Goal: Task Accomplishment & Management: Use online tool/utility

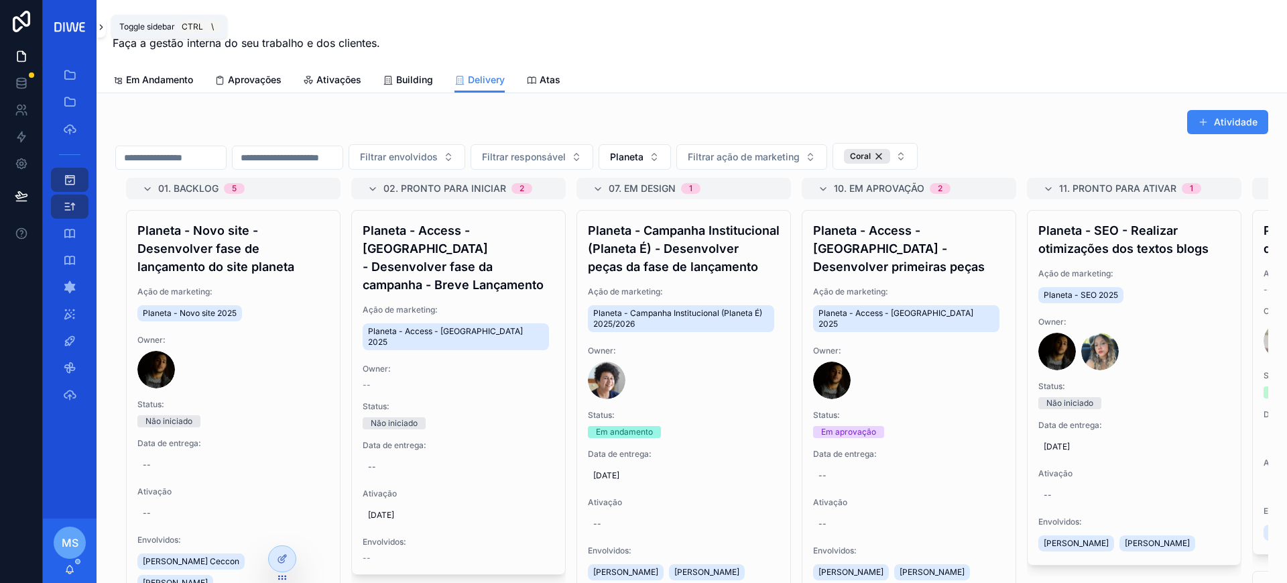
click at [99, 26] on icon "scrollable content" at bounding box center [101, 27] width 9 height 10
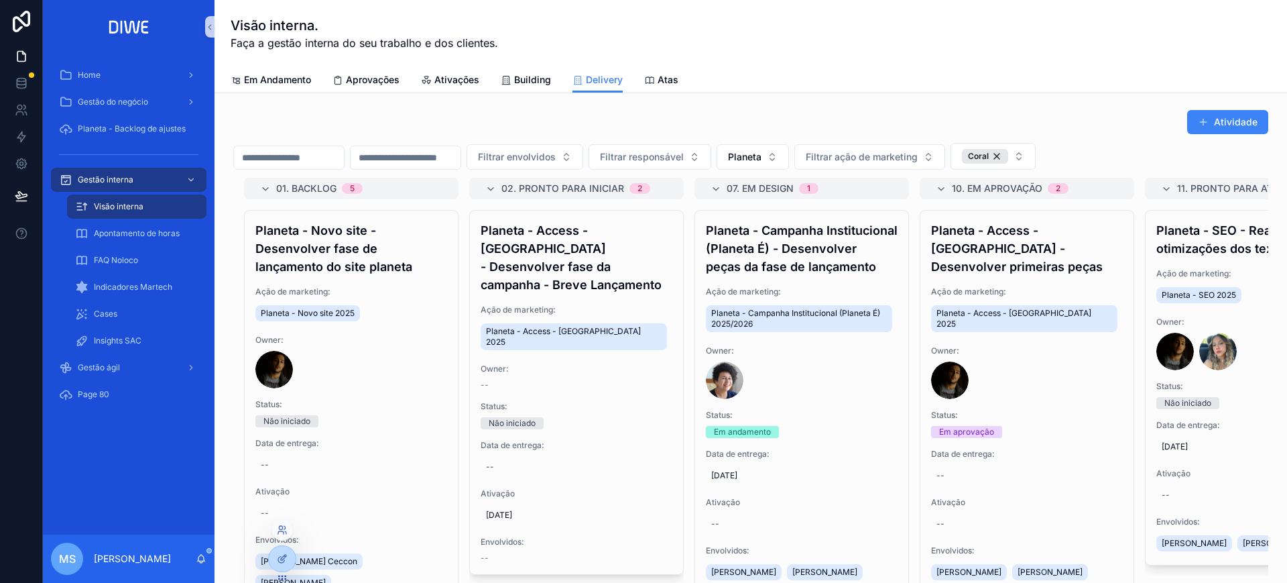
click at [279, 535] on div at bounding box center [282, 529] width 21 height 21
click at [280, 527] on icon at bounding box center [282, 529] width 11 height 11
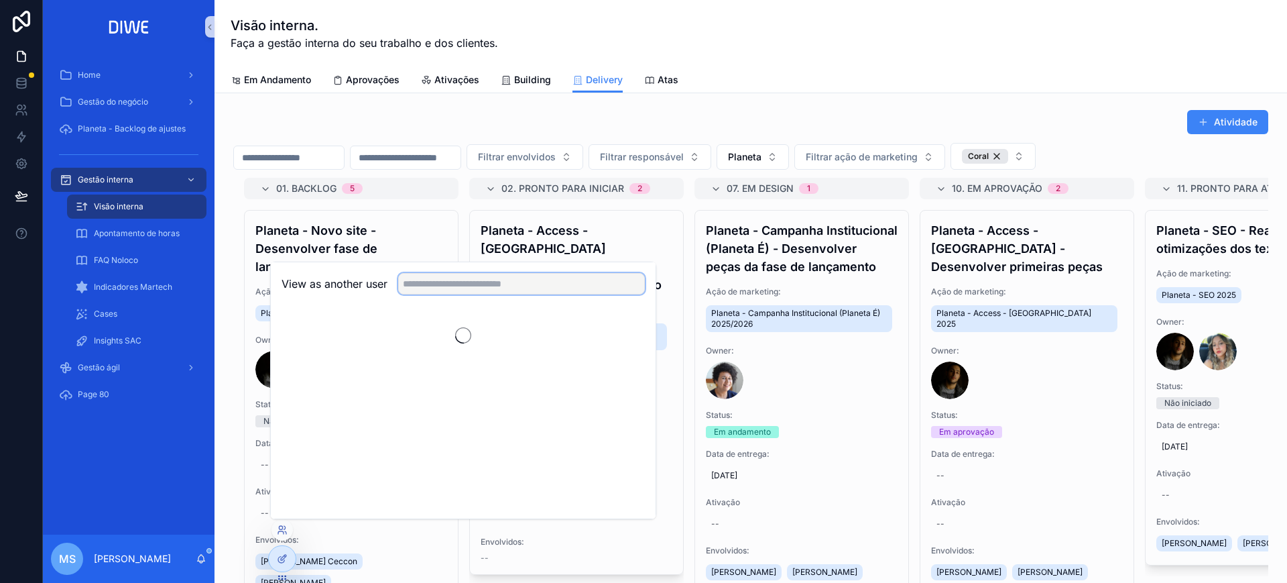
click at [490, 283] on input "text" at bounding box center [521, 283] width 247 height 21
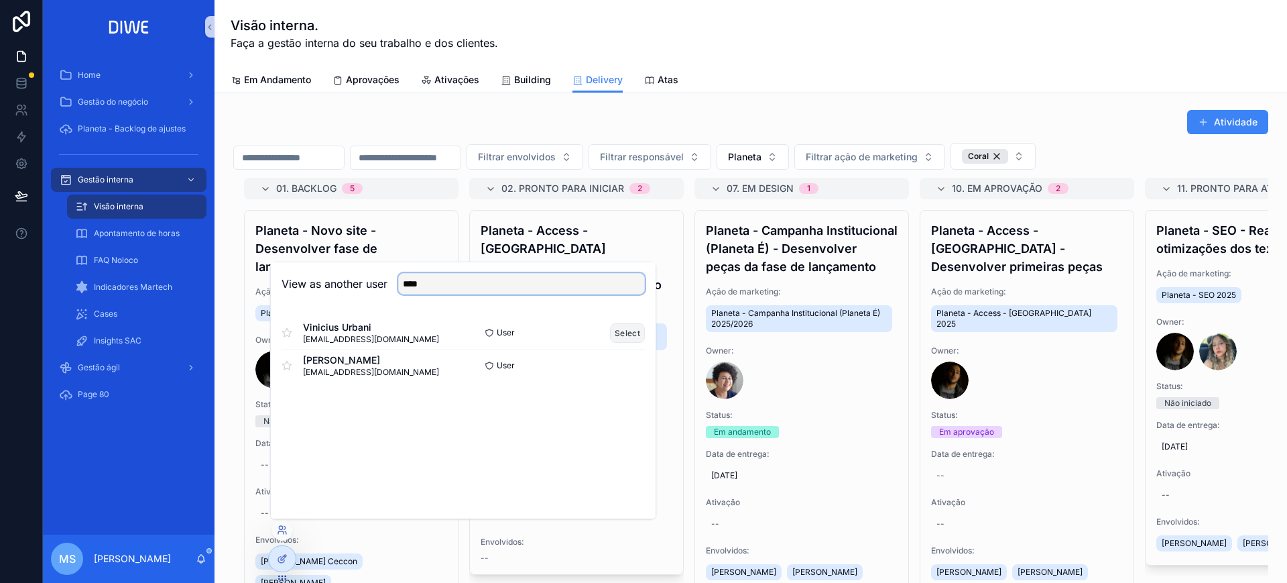
type input "****"
click at [628, 331] on button "Select" at bounding box center [627, 332] width 35 height 19
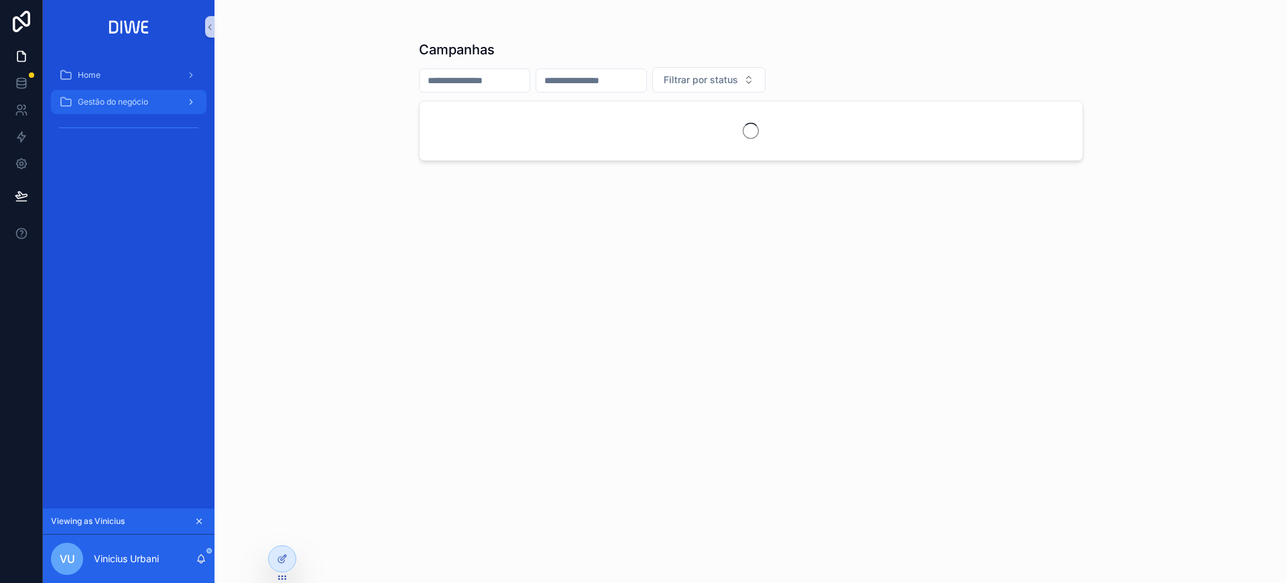
click at [141, 102] on span "Gestão do negócio" at bounding box center [113, 102] width 70 height 11
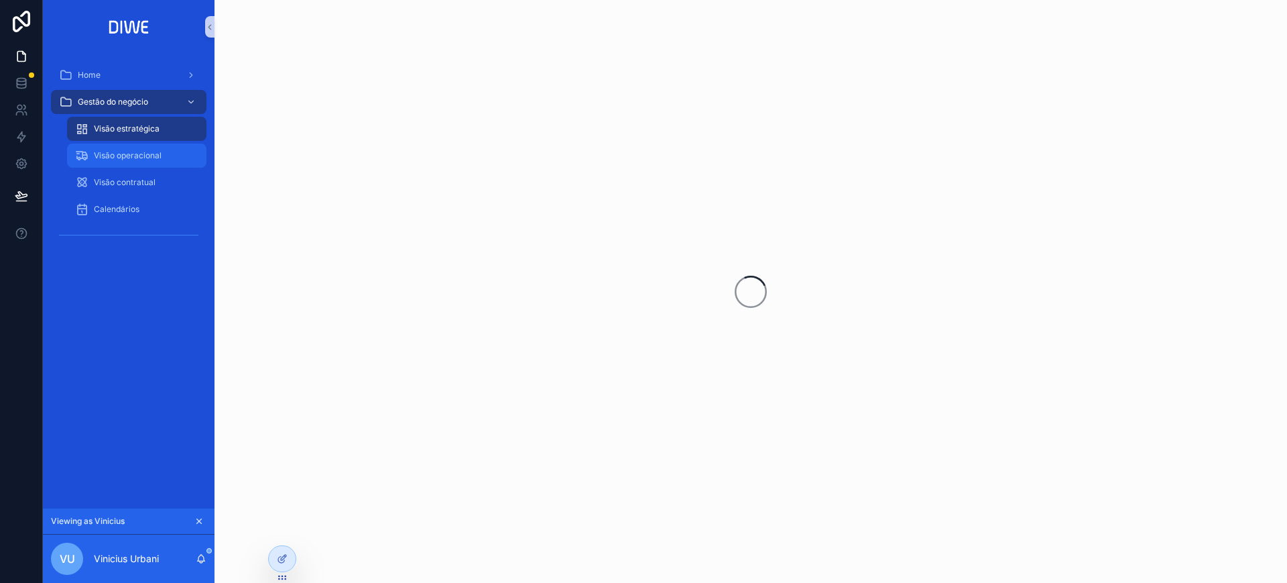
click at [123, 145] on div "Visão operacional" at bounding box center [136, 155] width 123 height 21
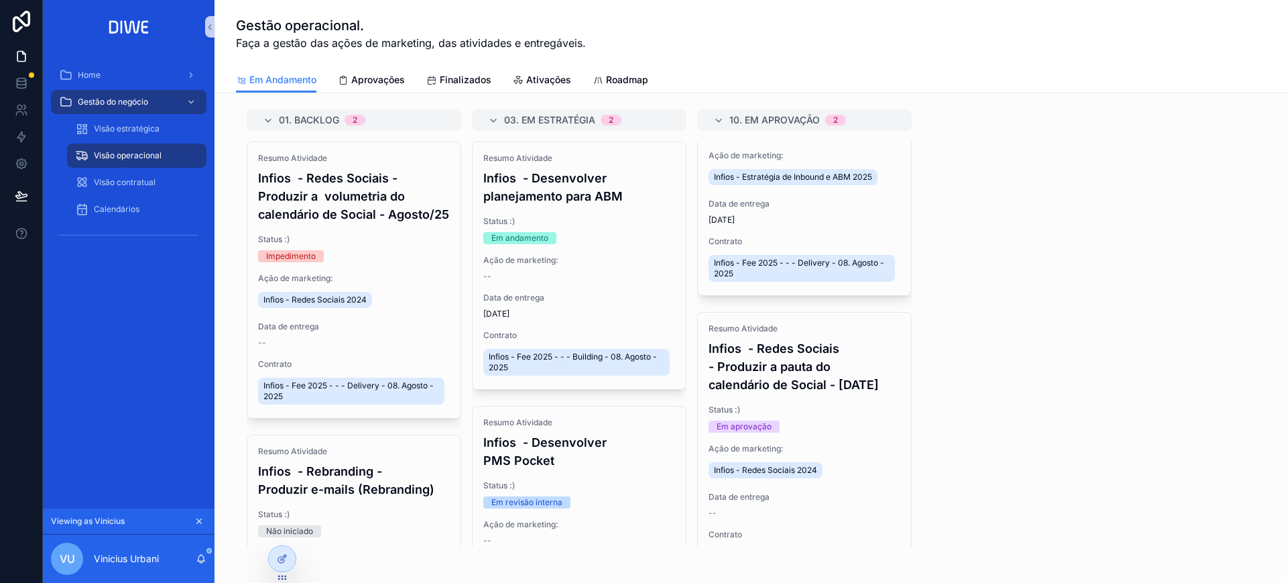
scroll to position [176, 0]
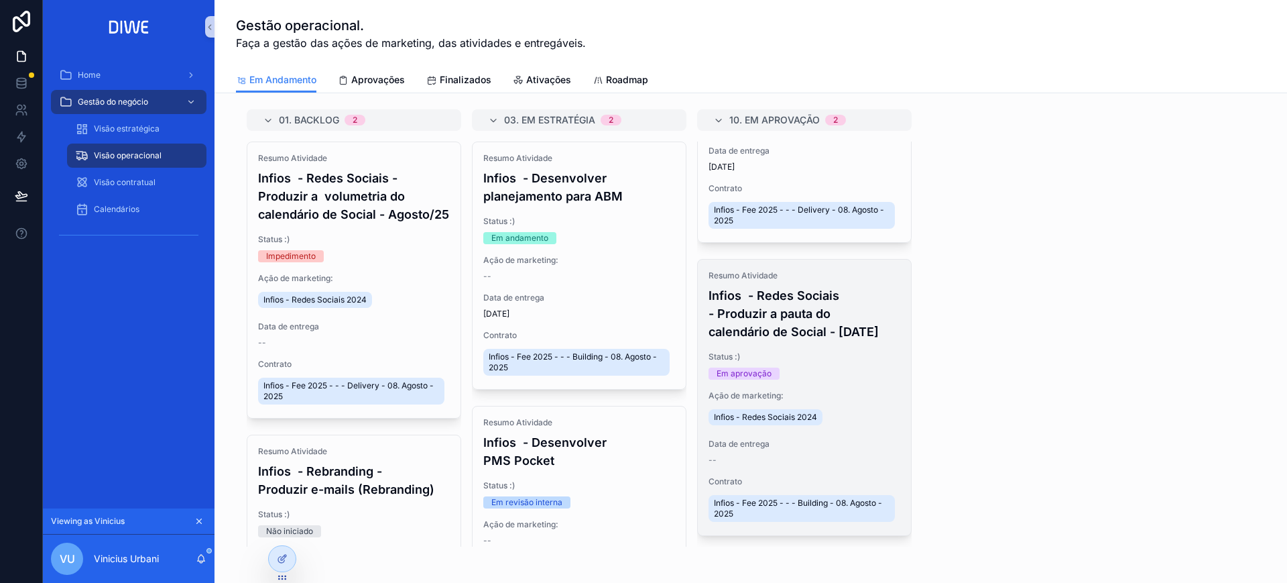
click at [813, 320] on h4 "Infios - Redes Sociais - Produzir a pauta do calendário de Social - [DATE]" at bounding box center [805, 313] width 192 height 54
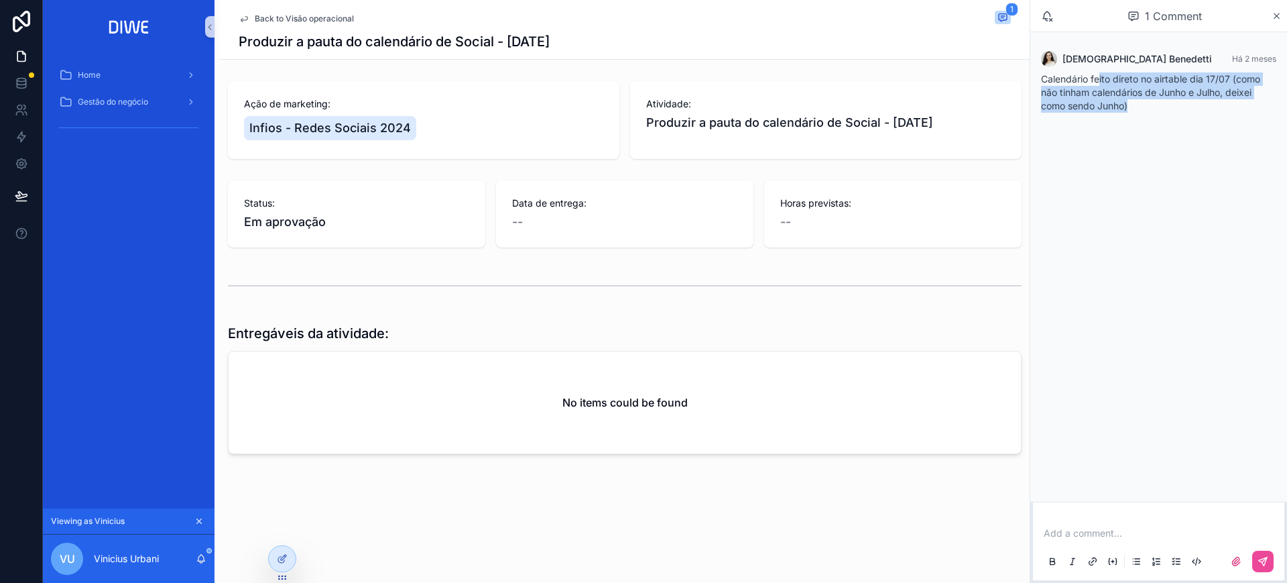
drag, startPoint x: 1099, startPoint y: 81, endPoint x: 1186, endPoint y: 131, distance: 100.6
click at [1263, 110] on div "Calendário feito direto no airtable dia 17/07 (como não tinham calendários de J…" at bounding box center [1158, 92] width 235 height 40
click at [1184, 131] on div "[DEMOGRAPHIC_DATA] Benedetti Há 2 meses Calendário feito direto no airtable dia…" at bounding box center [1159, 266] width 257 height 469
click at [320, 11] on div "Back to Visão operacional 1" at bounding box center [625, 19] width 772 height 16
click at [331, 17] on span "Back to Visão operacional" at bounding box center [304, 18] width 99 height 11
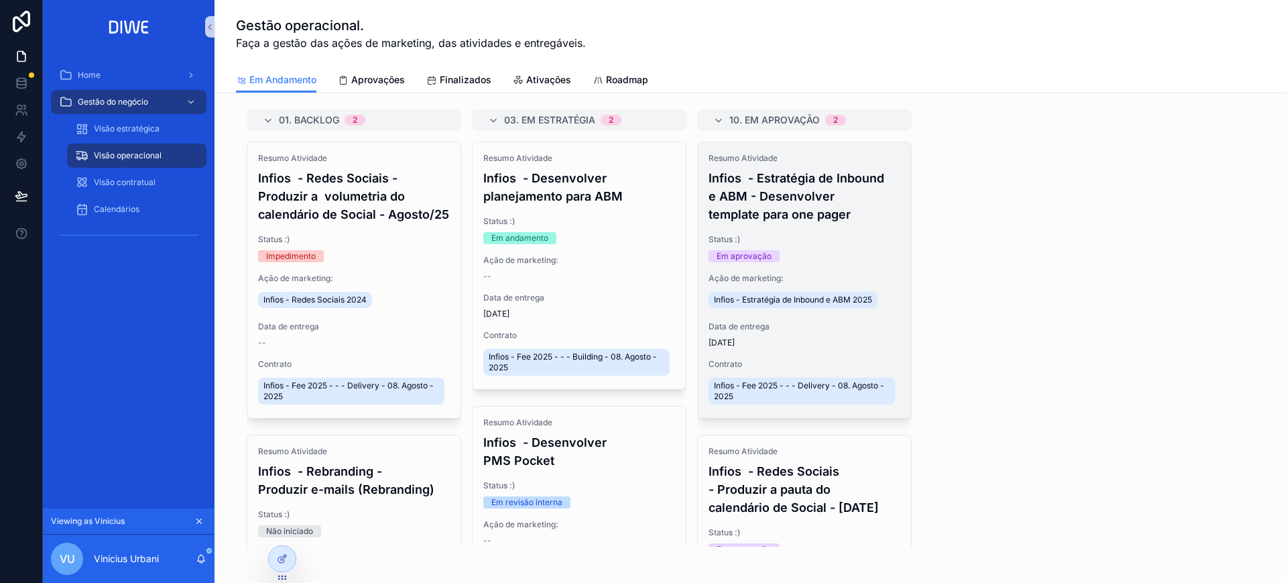
click at [845, 215] on h4 "Infios - Estratégia de Inbound e ABM - Desenvolver template para one pager" at bounding box center [805, 196] width 192 height 54
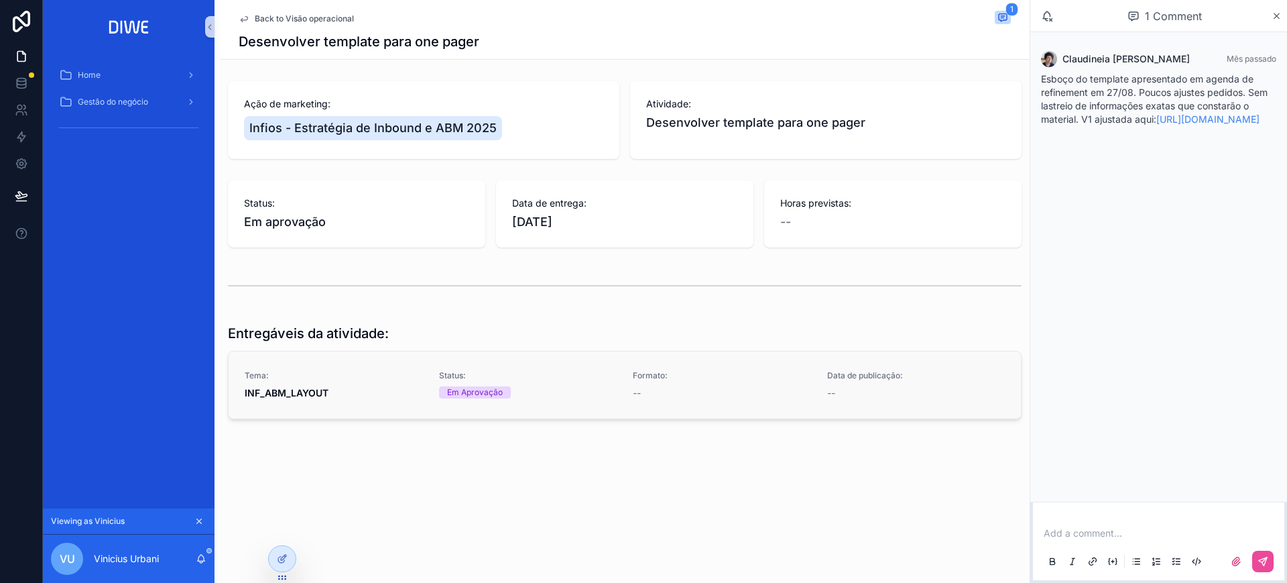
click at [302, 382] on div "Tema: INF_ABM_LAYOUT" at bounding box center [334, 385] width 178 height 30
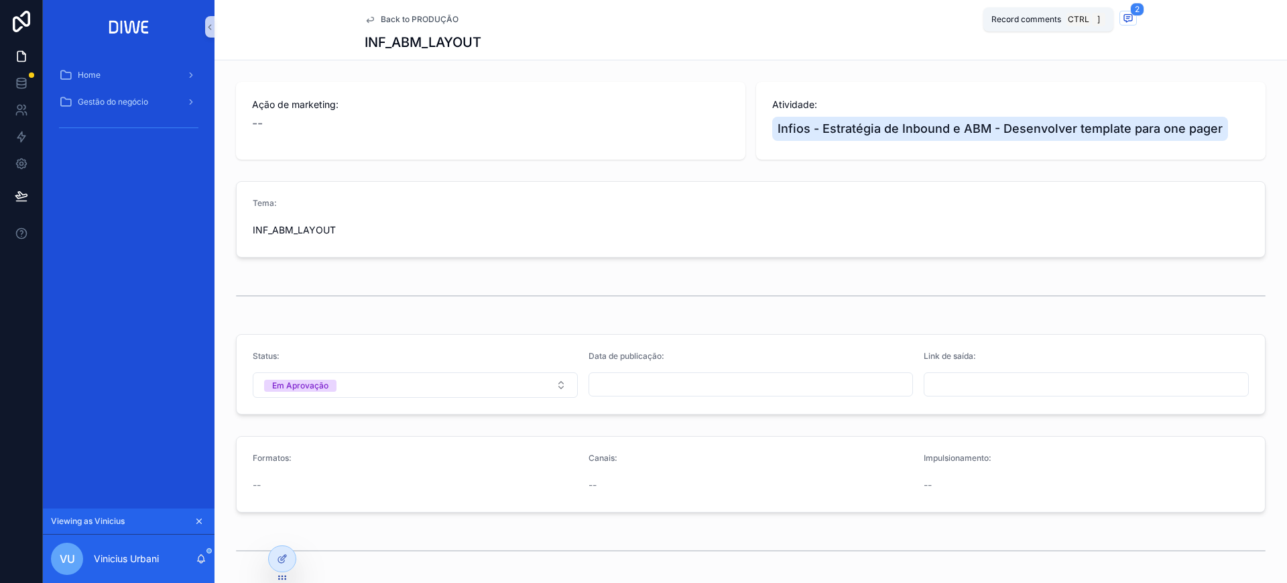
click at [1123, 15] on icon "scrollable content" at bounding box center [1128, 18] width 11 height 11
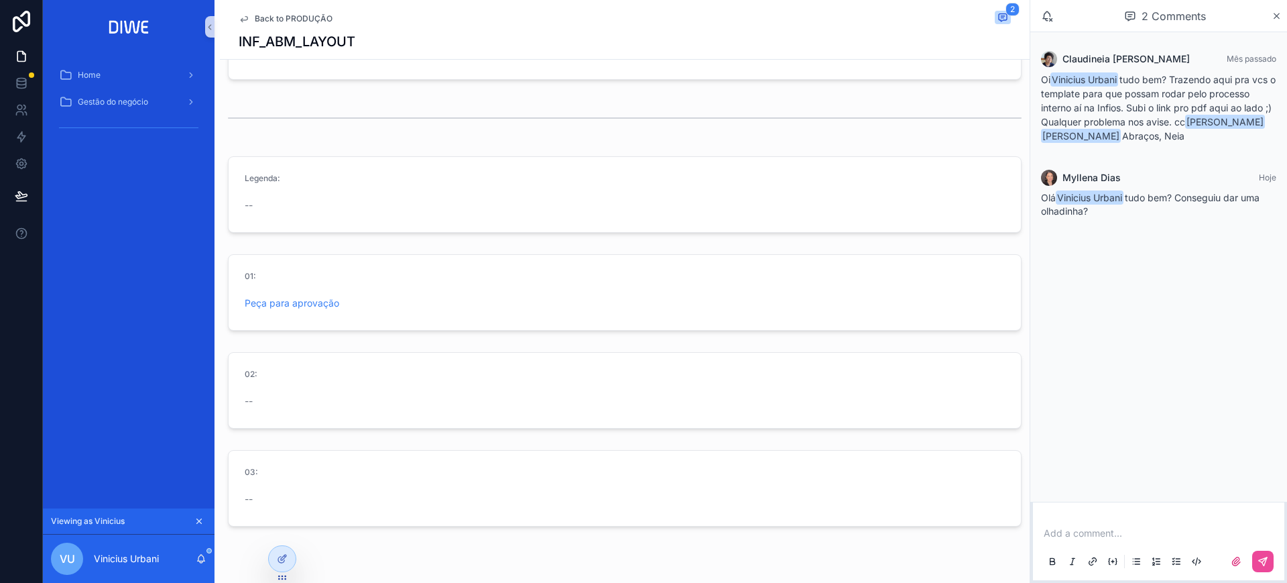
scroll to position [485, 0]
click at [313, 270] on link "Peça para aprovação" at bounding box center [292, 267] width 95 height 11
click at [314, 14] on span "Back to PRODUÇÃO" at bounding box center [294, 18] width 78 height 11
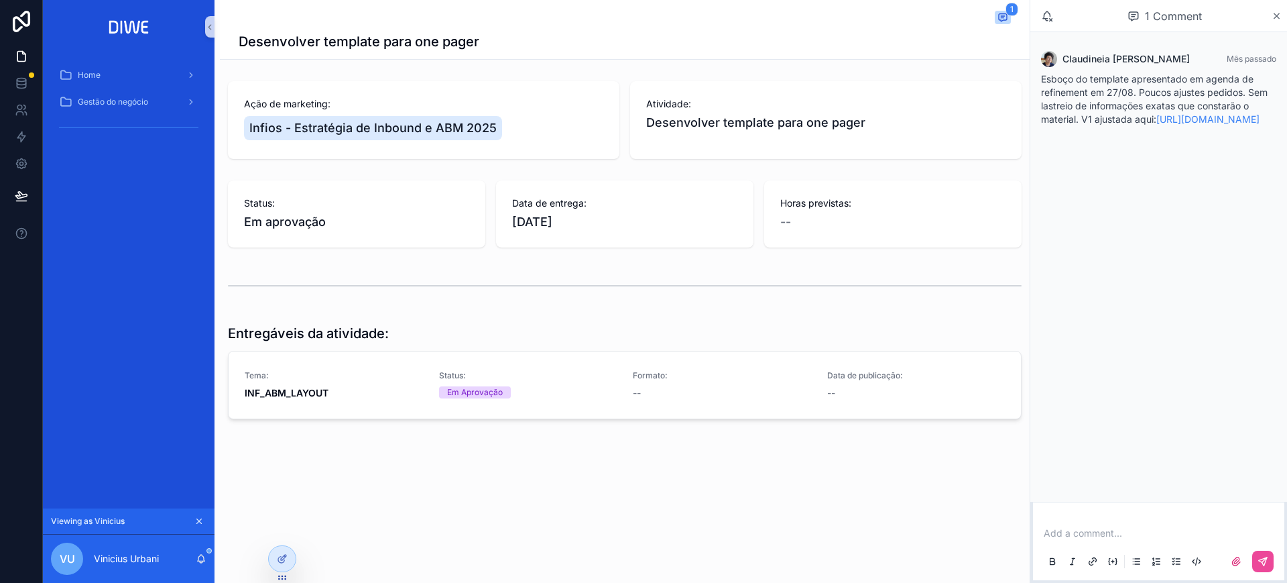
click at [198, 522] on icon "scrollable content" at bounding box center [198, 520] width 9 height 9
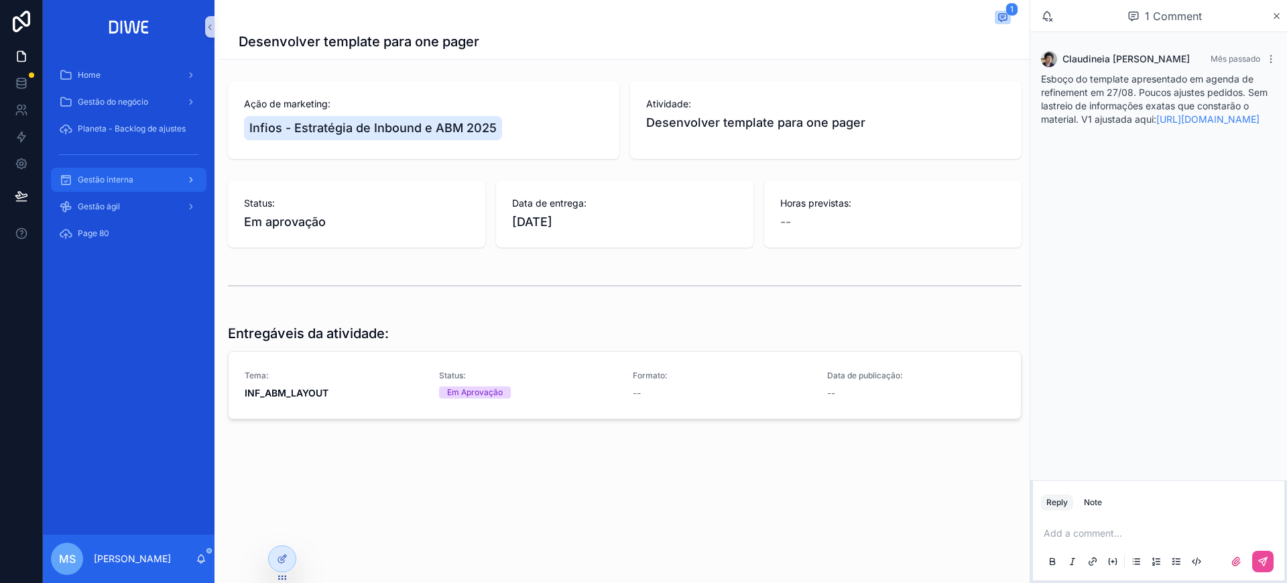
click at [130, 190] on link "Gestão interna" at bounding box center [129, 180] width 156 height 24
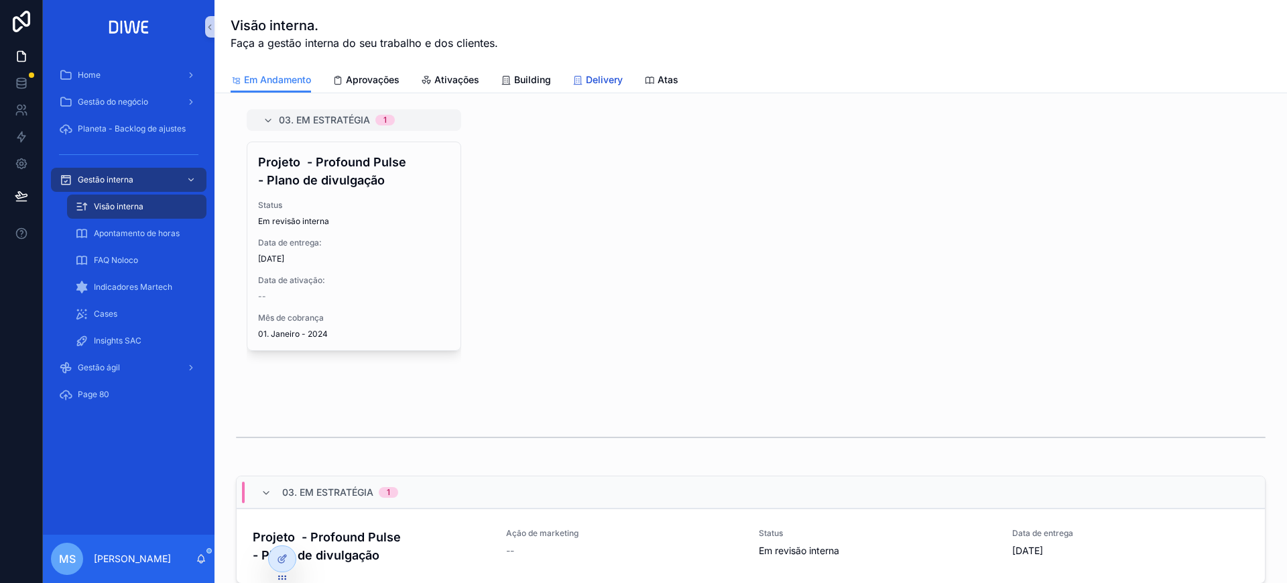
click at [603, 82] on span "Delivery" at bounding box center [604, 79] width 37 height 13
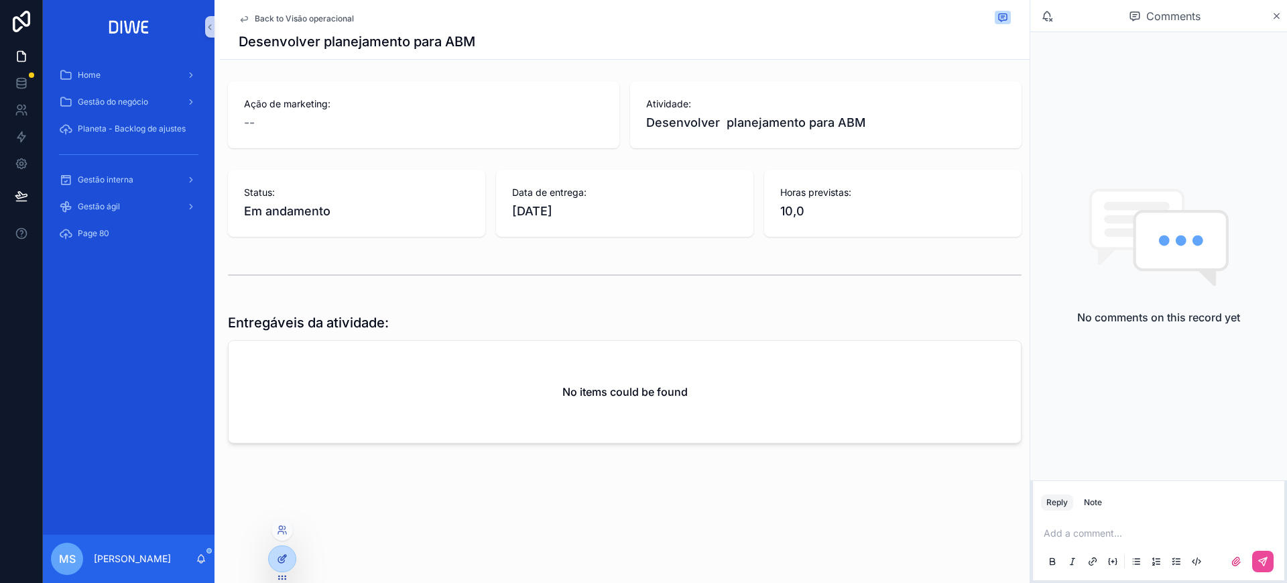
click at [275, 552] on div at bounding box center [282, 558] width 27 height 25
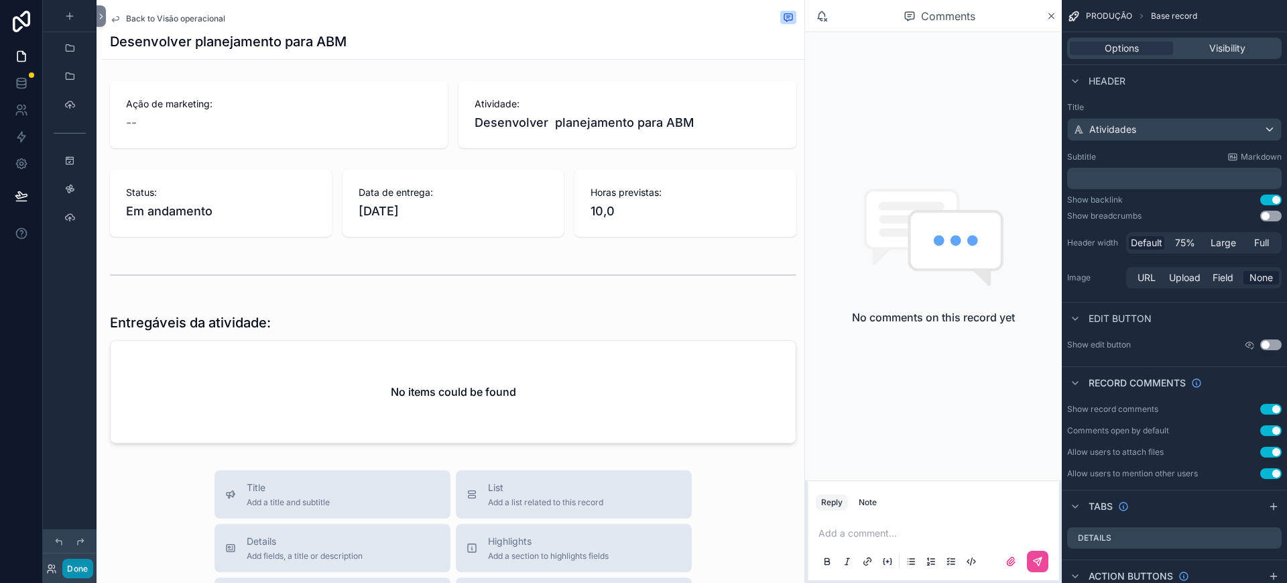
click at [77, 567] on button "Done" at bounding box center [77, 568] width 30 height 19
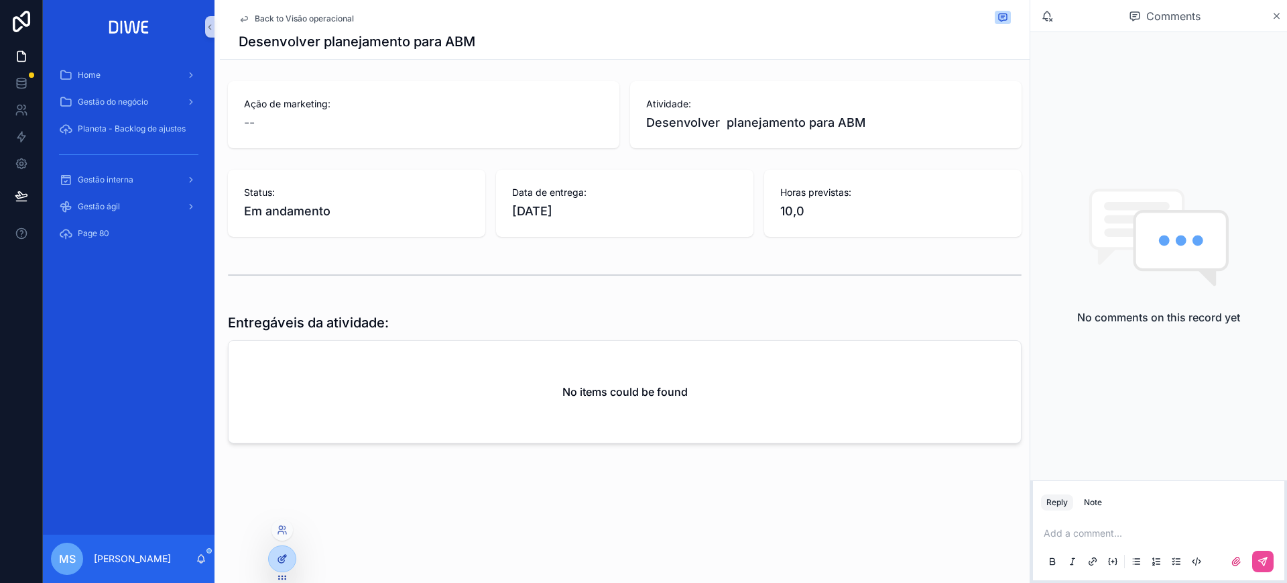
click at [274, 555] on div at bounding box center [282, 558] width 27 height 25
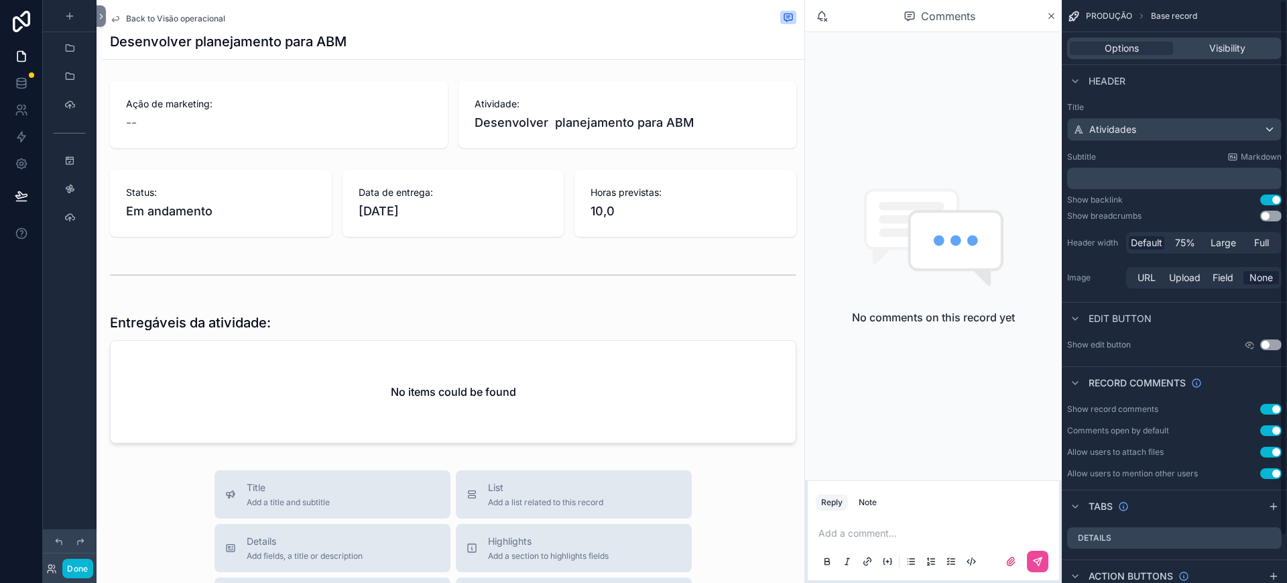
click at [896, 530] on p "scrollable content" at bounding box center [936, 532] width 235 height 13
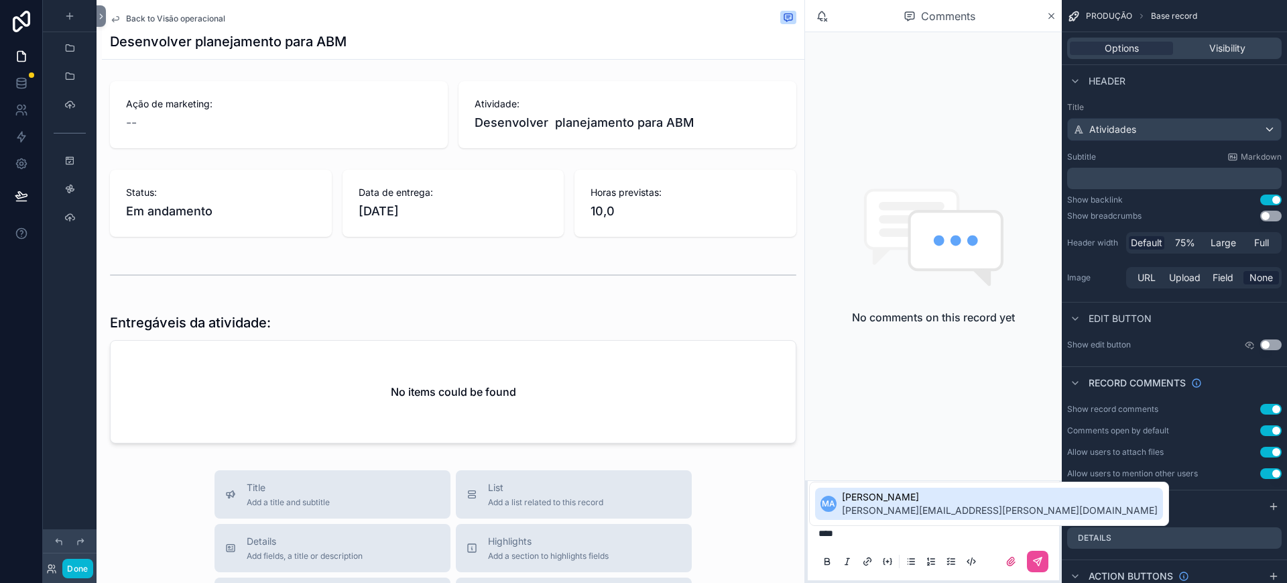
drag, startPoint x: 1184, startPoint y: 472, endPoint x: 1222, endPoint y: 471, distance: 37.6
click at [1222, 471] on div "Allow users to mention other users Use setting" at bounding box center [1175, 473] width 215 height 11
